Goal: Use online tool/utility: Utilize a website feature to perform a specific function

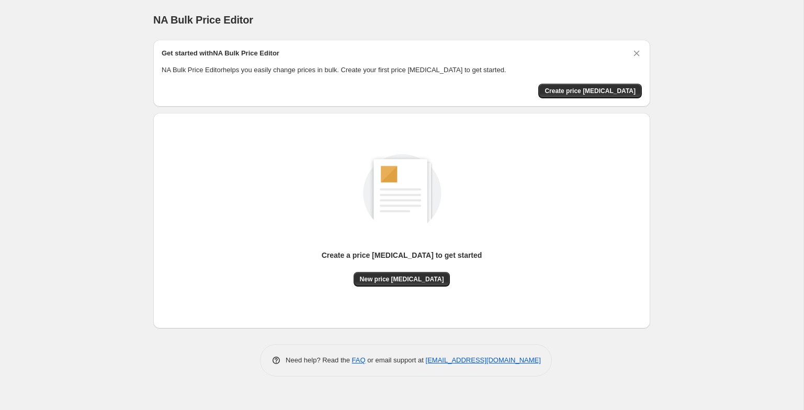
click at [402, 269] on div "Create a price change job to get started" at bounding box center [402, 261] width 161 height 22
click at [402, 272] on button "New price change job" at bounding box center [402, 279] width 97 height 15
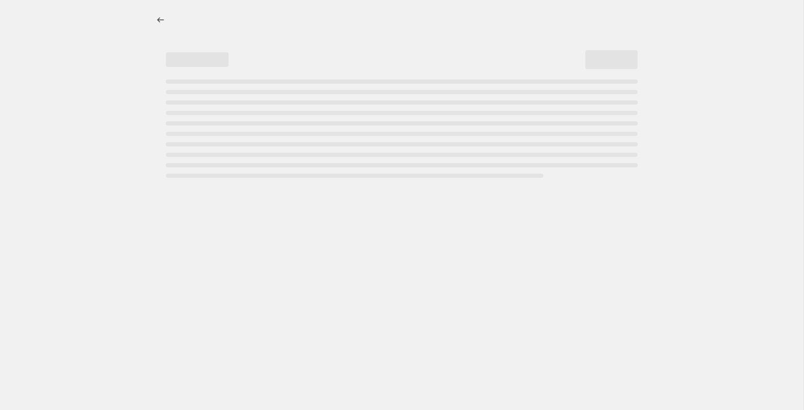
select select "percentage"
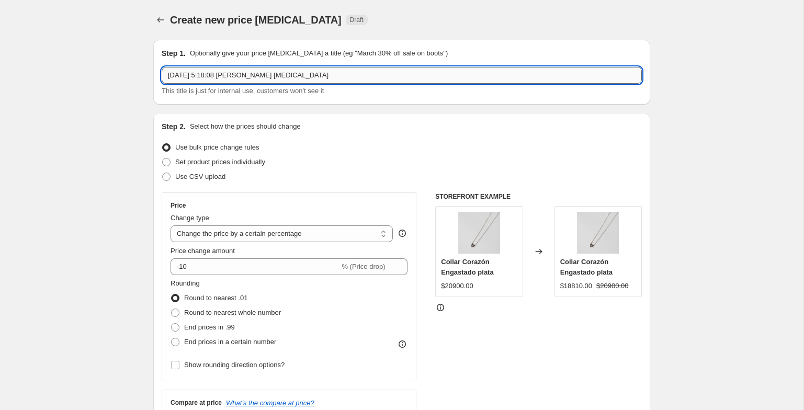
click at [289, 79] on input "3 oct 2025, 5:18:08 p.m. Price change job" at bounding box center [402, 75] width 480 height 17
type input "cyber"
click at [197, 203] on div "Price" at bounding box center [289, 205] width 237 height 8
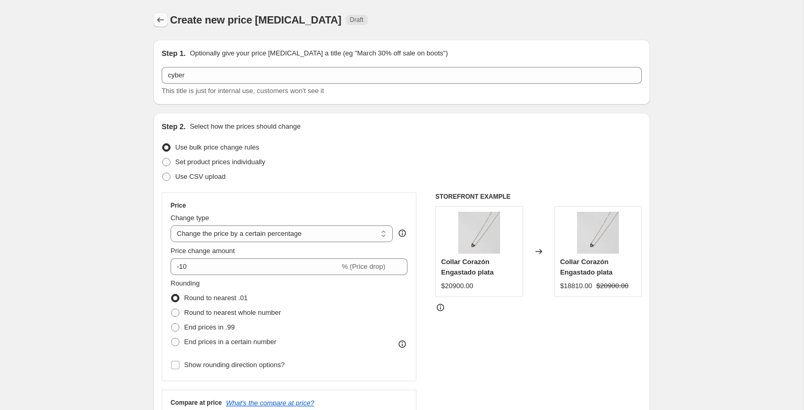
click at [159, 21] on icon "Price change jobs" at bounding box center [160, 20] width 10 height 10
